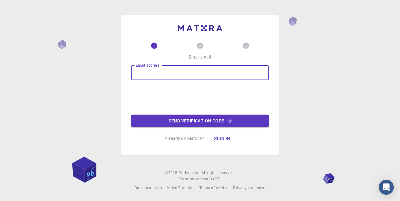
type input "[EMAIL_ADDRESS][DOMAIN_NAME]"
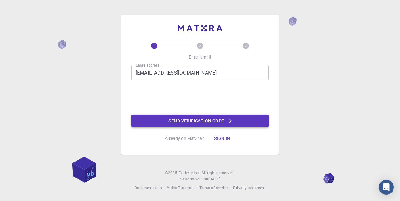
click at [171, 119] on button "Send verification code" at bounding box center [199, 120] width 137 height 12
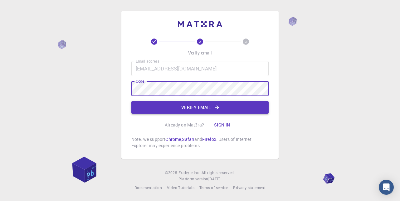
click at [199, 103] on button "Verify email" at bounding box center [199, 107] width 137 height 12
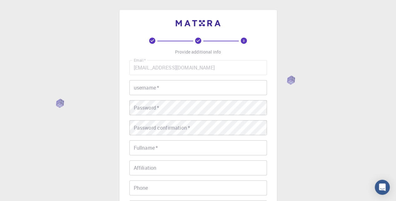
click at [198, 86] on input "username   *" at bounding box center [197, 87] width 137 height 15
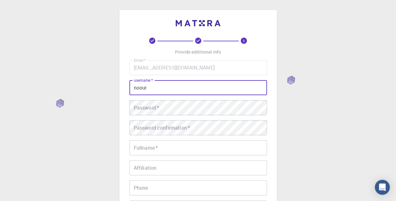
type input "noour"
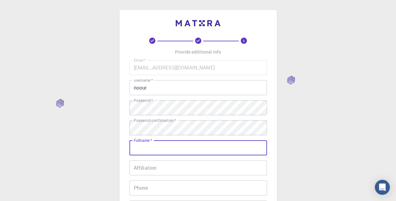
click at [179, 147] on input "Fullname   *" at bounding box center [197, 147] width 137 height 15
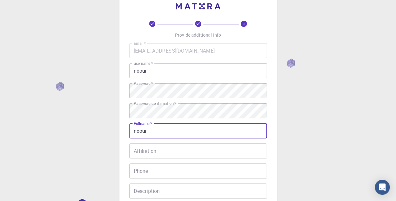
scroll to position [31, 0]
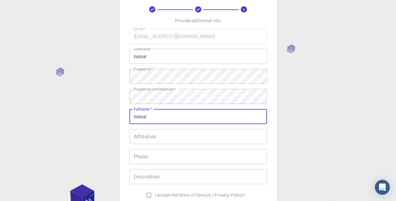
type input "noour"
click at [176, 139] on input "Affiliation" at bounding box center [197, 136] width 137 height 15
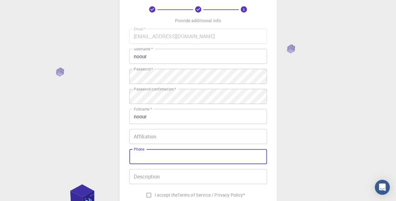
click at [176, 152] on input "Phone" at bounding box center [197, 156] width 137 height 15
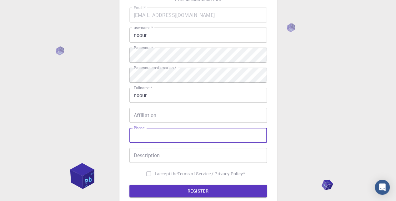
scroll to position [62, 0]
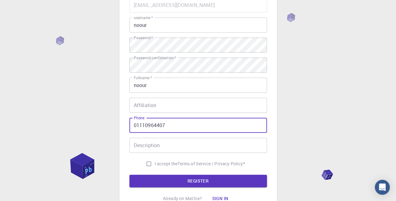
type input "01110964407"
click at [190, 140] on input "Description" at bounding box center [197, 144] width 137 height 15
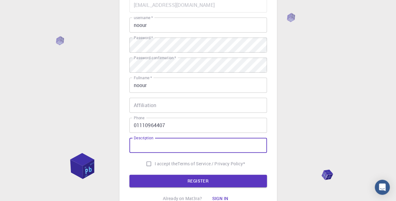
click at [165, 168] on label "I accept the Terms of Service / Privacy Policy *" at bounding box center [194, 163] width 102 height 12
click at [155, 168] on input "I accept the Terms of Service / Privacy Policy *" at bounding box center [149, 163] width 12 height 12
checkbox input "true"
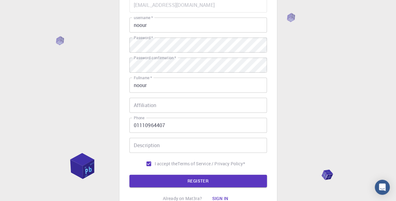
click at [223, 180] on button "REGISTER" at bounding box center [197, 180] width 137 height 12
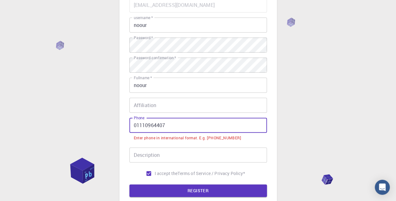
click at [173, 131] on input "01110964407" at bounding box center [197, 124] width 137 height 15
click at [132, 125] on input "01110964407" at bounding box center [197, 124] width 137 height 15
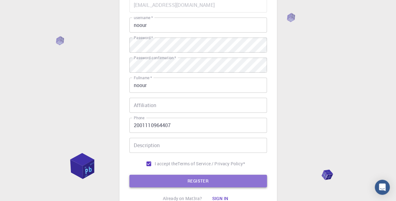
click at [186, 181] on button "REGISTER" at bounding box center [197, 180] width 137 height 12
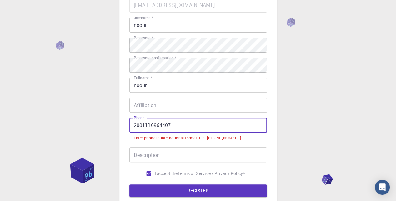
click at [139, 124] on input "2001110964407" at bounding box center [197, 124] width 137 height 15
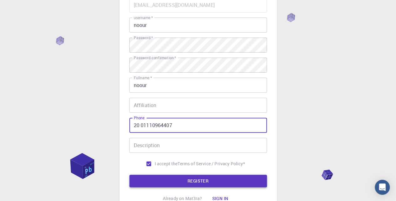
type input "20 01110964407"
click at [188, 177] on button "REGISTER" at bounding box center [197, 180] width 137 height 12
